Goal: Information Seeking & Learning: Understand process/instructions

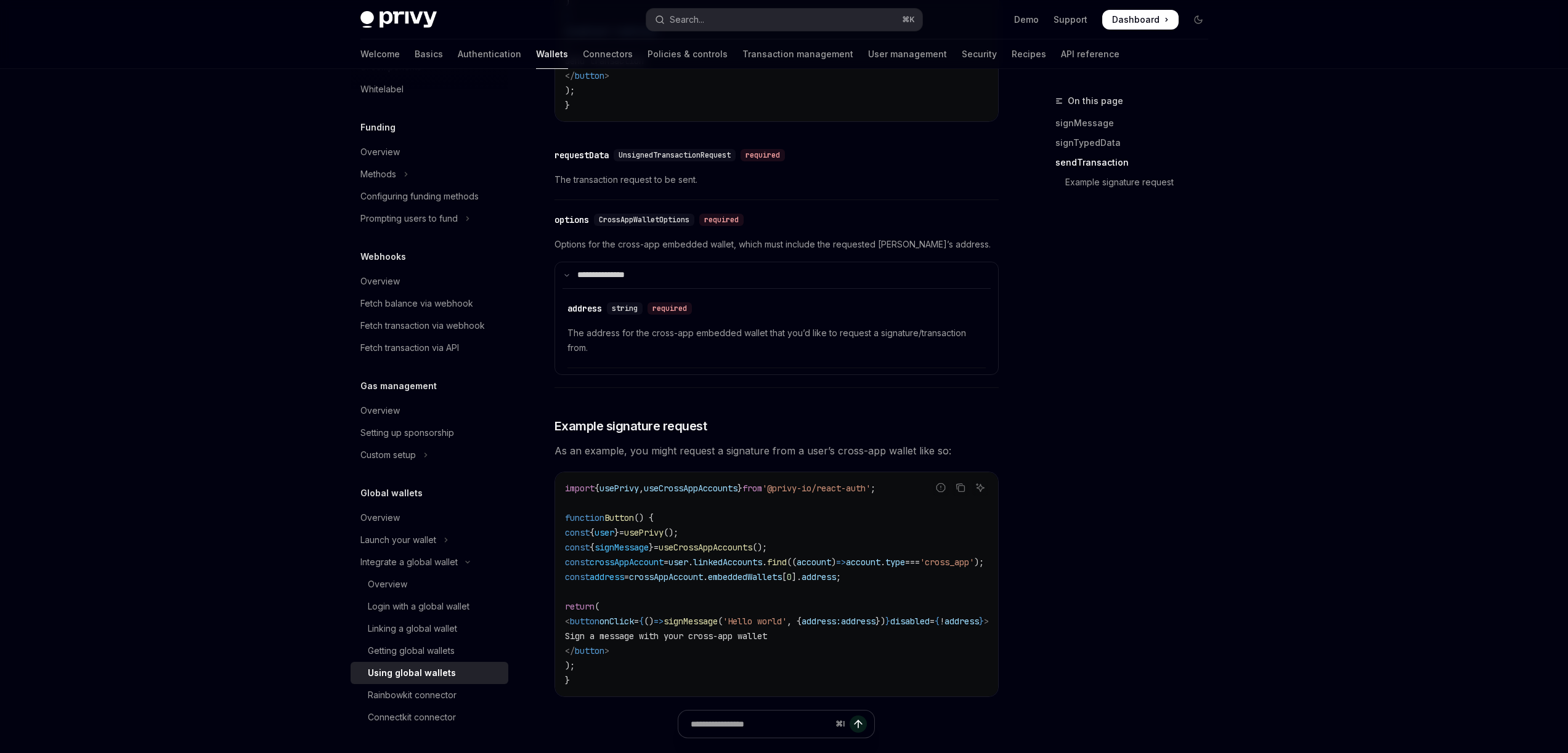
scroll to position [1750, 0]
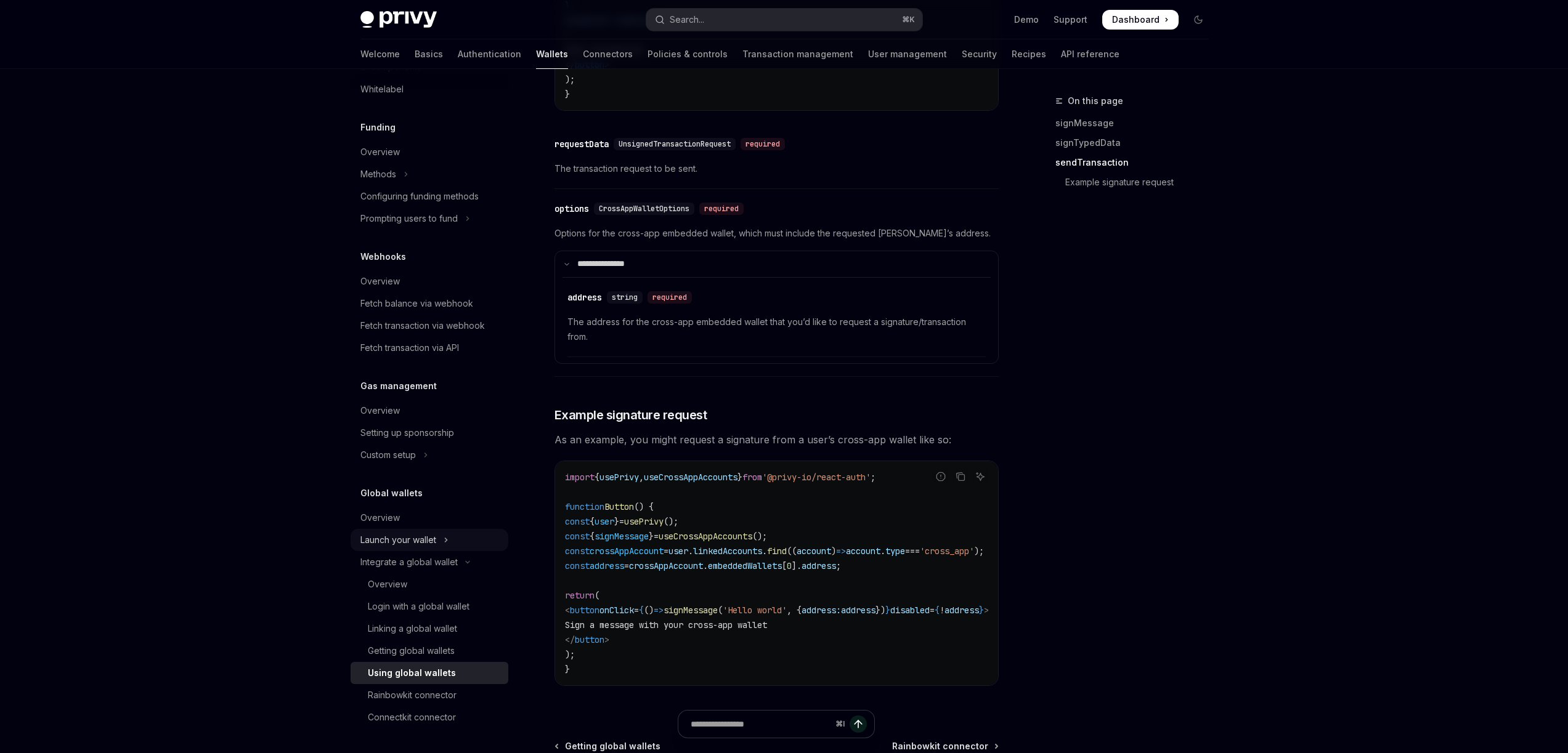
click at [418, 542] on div "Launch your wallet" at bounding box center [398, 540] width 75 height 15
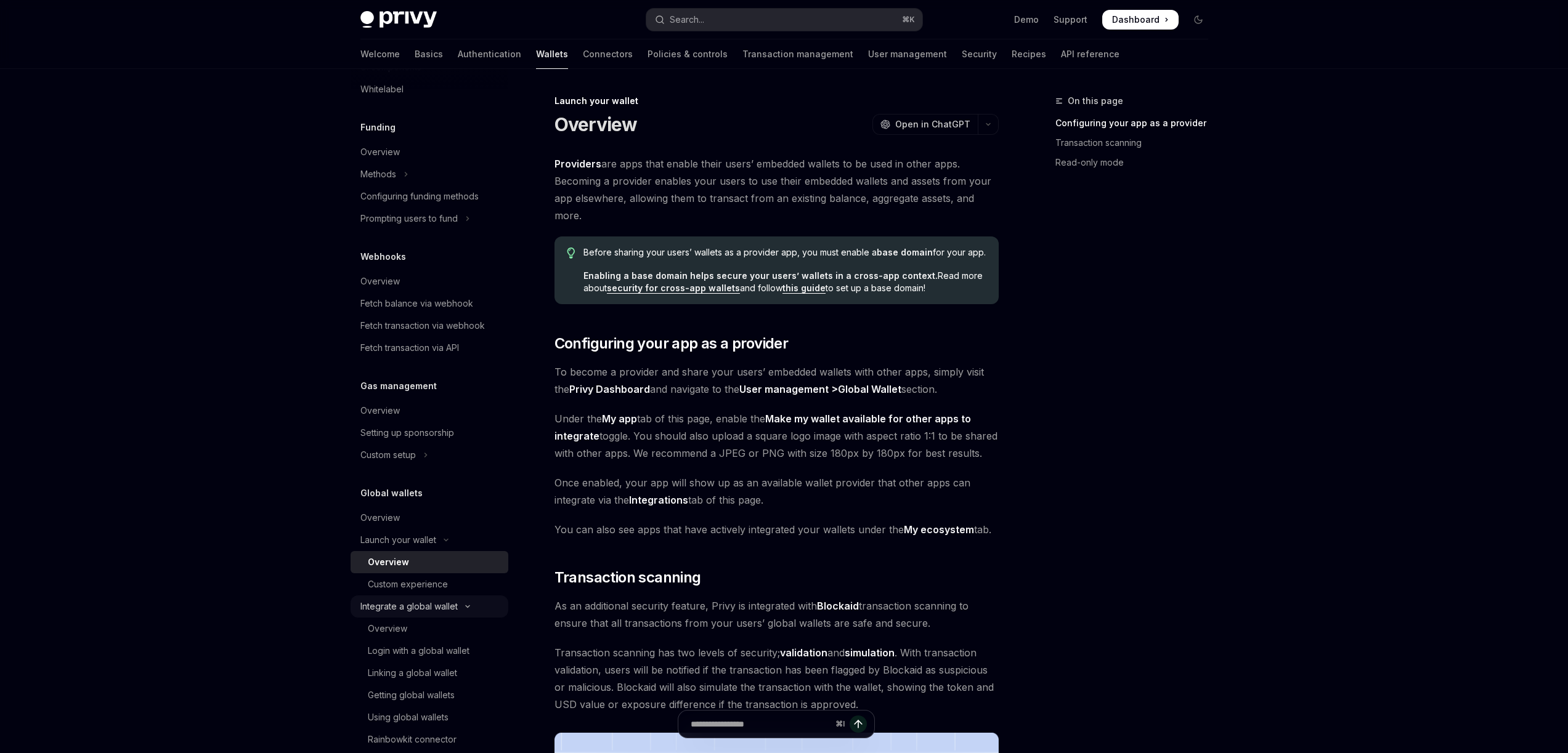
click at [416, 604] on div "Integrate a global wallet" at bounding box center [409, 607] width 98 height 15
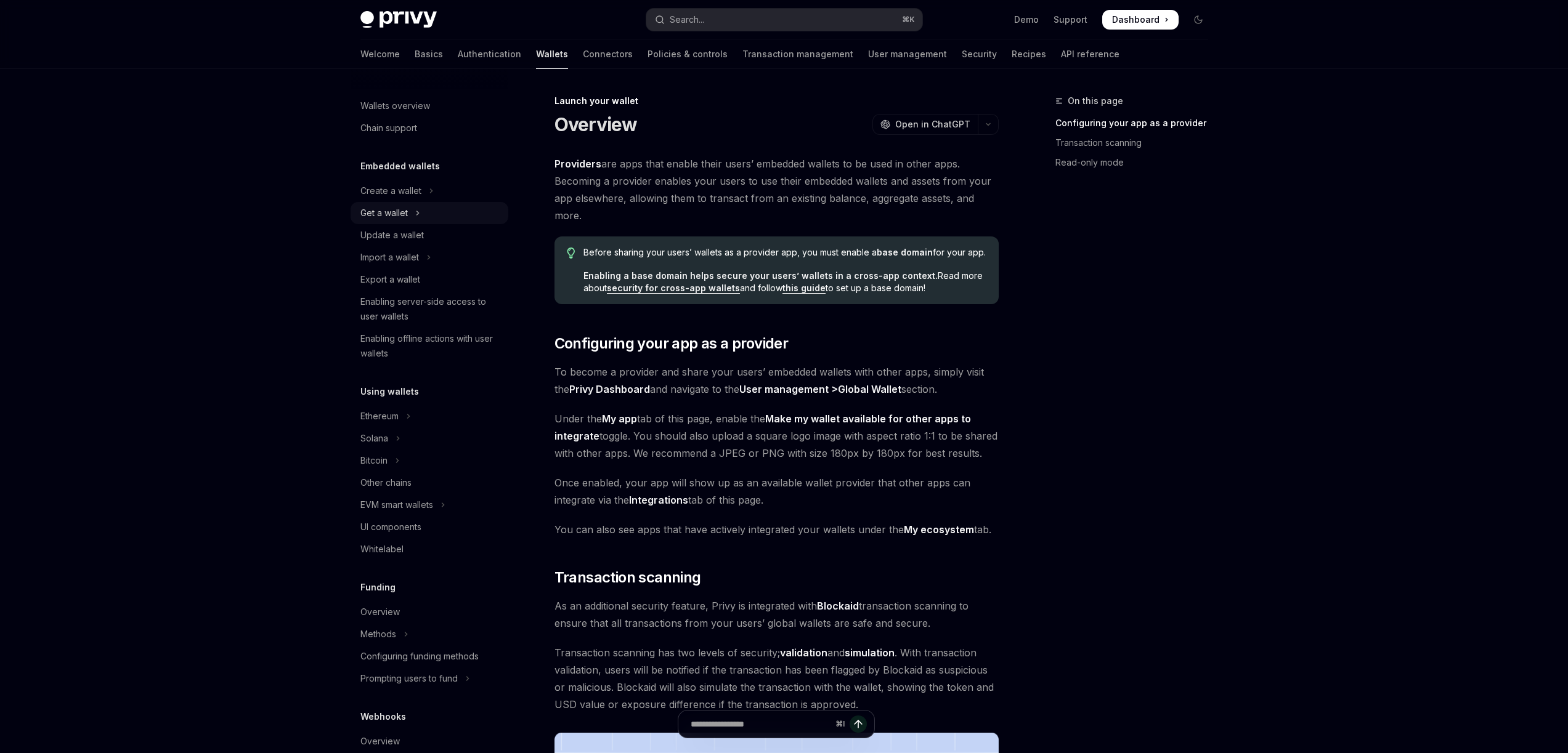
click at [435, 212] on button "Get a wallet" at bounding box center [429, 213] width 157 height 22
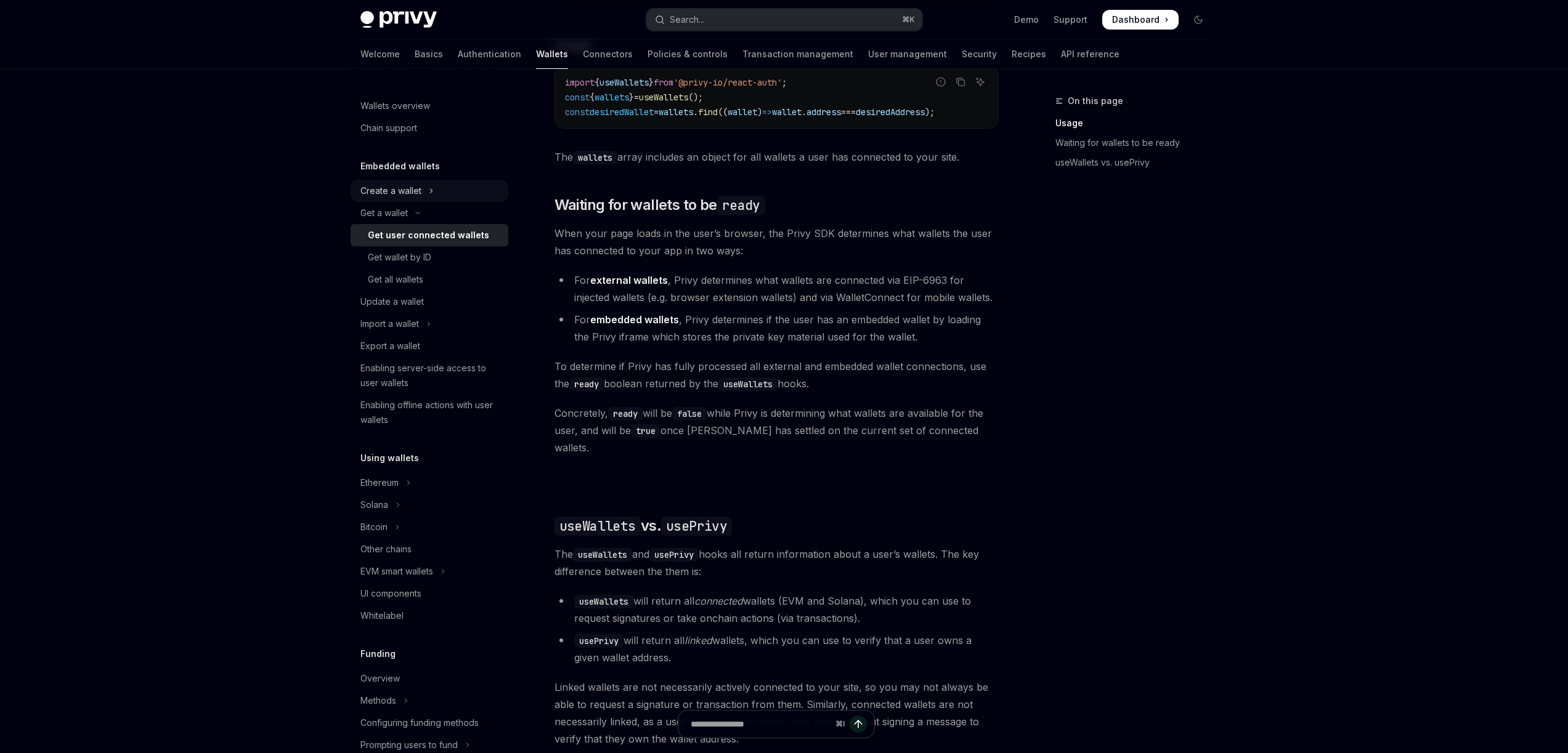
click at [409, 191] on div "Create a wallet" at bounding box center [390, 191] width 61 height 15
type textarea "*"
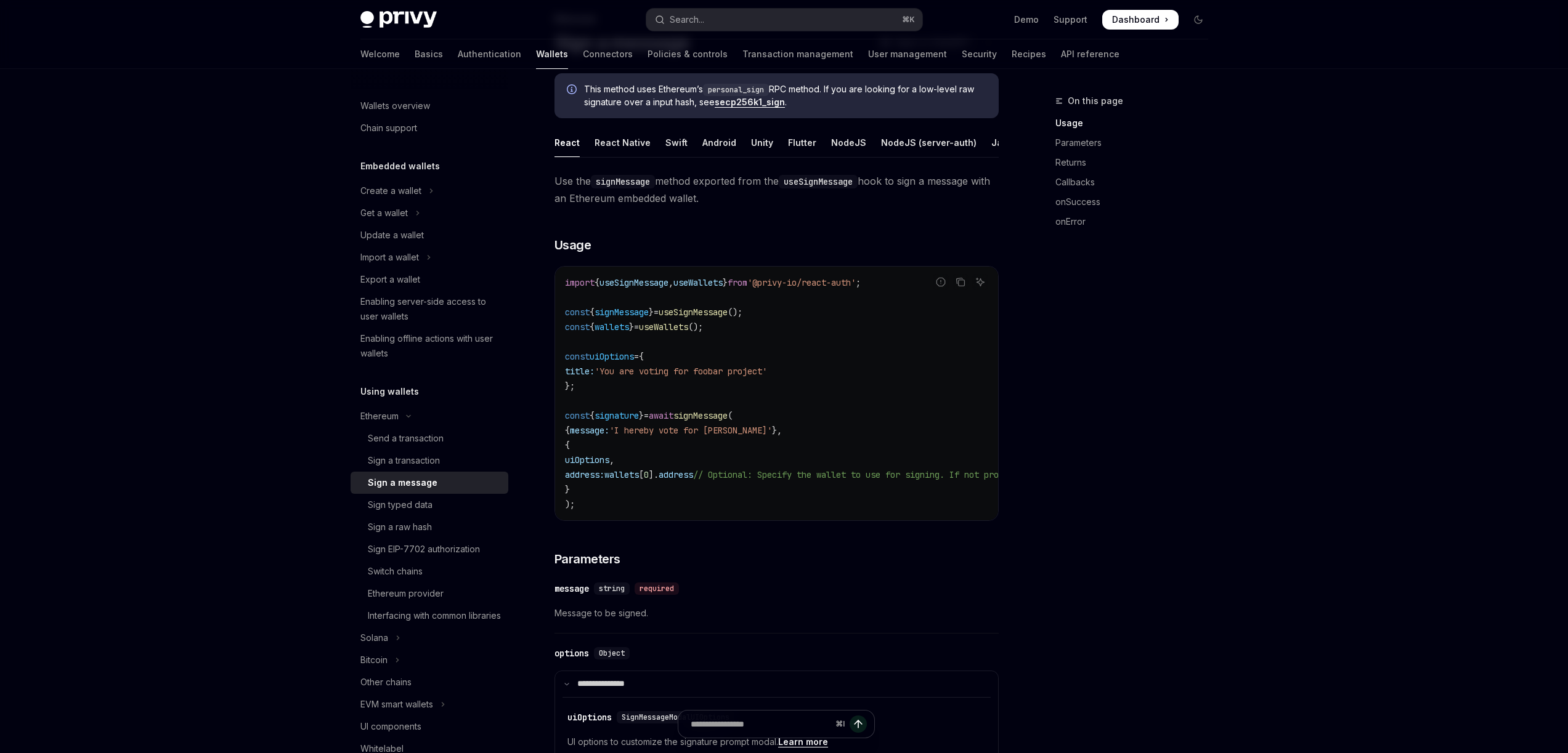
scroll to position [131, 0]
